Goal: Task Accomplishment & Management: Manage account settings

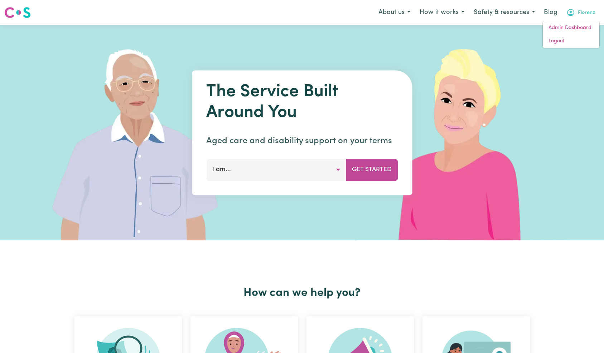
click at [575, 42] on link "Logout" at bounding box center [571, 41] width 57 height 14
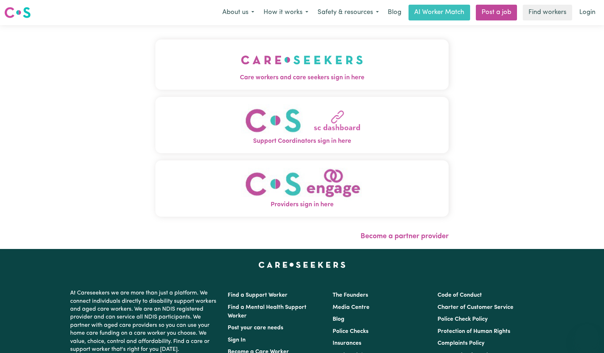
click at [244, 48] on button "Care workers and care seekers sign in here" at bounding box center [302, 64] width 294 height 50
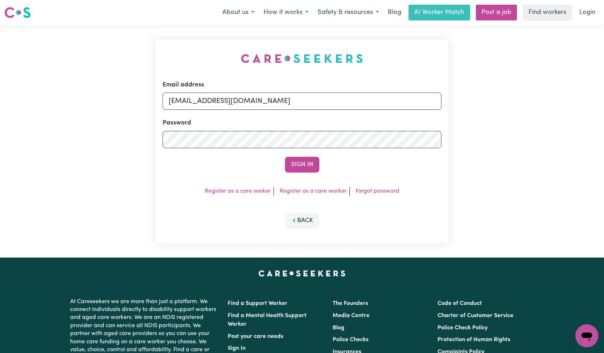
click at [327, 99] on input "[EMAIL_ADDRESS][DOMAIN_NAME]" at bounding box center [302, 100] width 279 height 17
click at [219, 99] on input "[EMAIL_ADDRESS][DOMAIN_NAME]" at bounding box center [302, 100] width 279 height 17
type input "[EMAIL_ADDRESS][DOMAIN_NAME]"
click at [285, 157] on button "Sign In" at bounding box center [302, 165] width 34 height 16
